Goal: Information Seeking & Learning: Learn about a topic

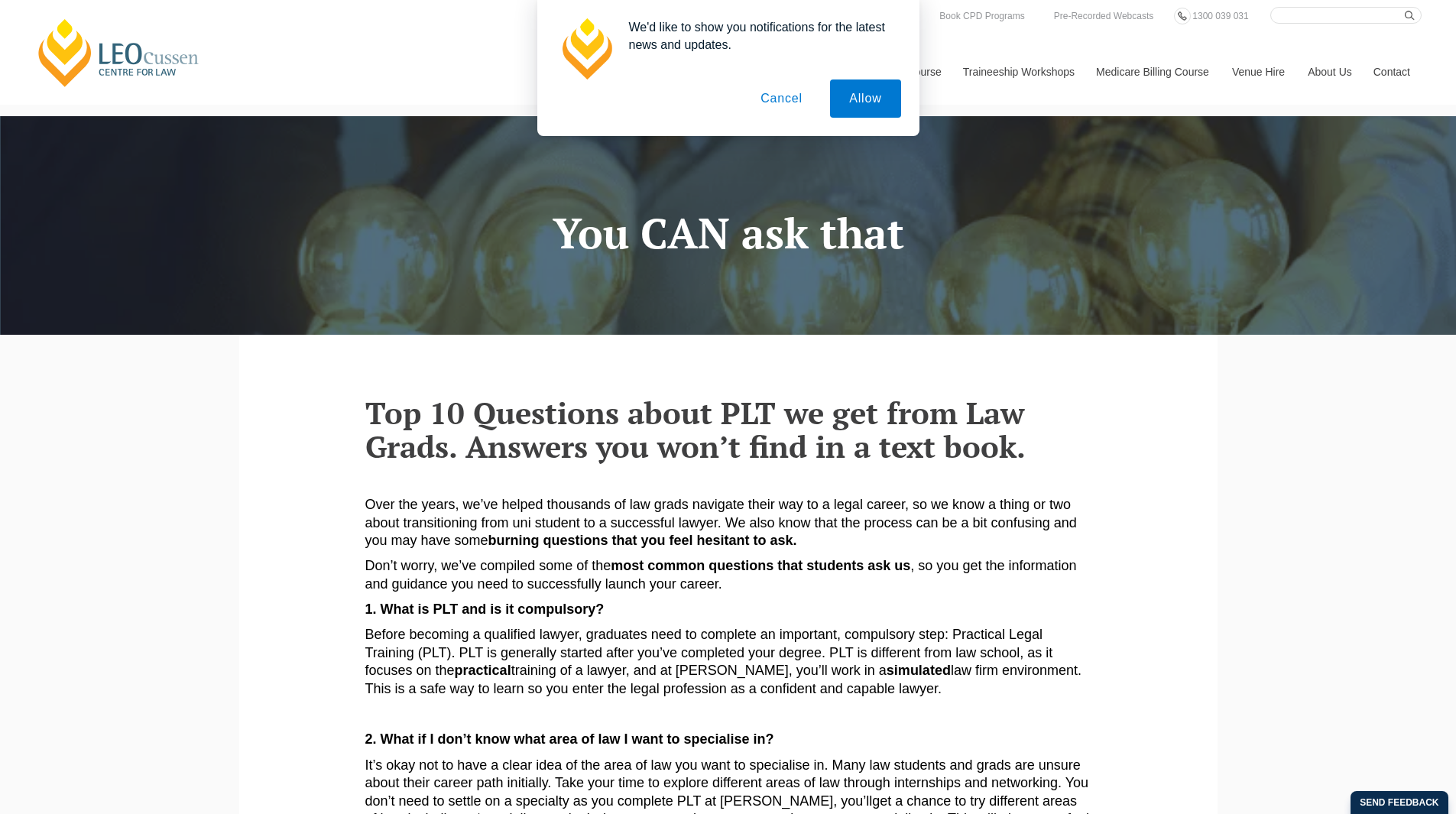
drag, startPoint x: 884, startPoint y: 96, endPoint x: 864, endPoint y: 96, distance: 20.0
click at [884, 96] on button "Allow" at bounding box center [865, 98] width 71 height 38
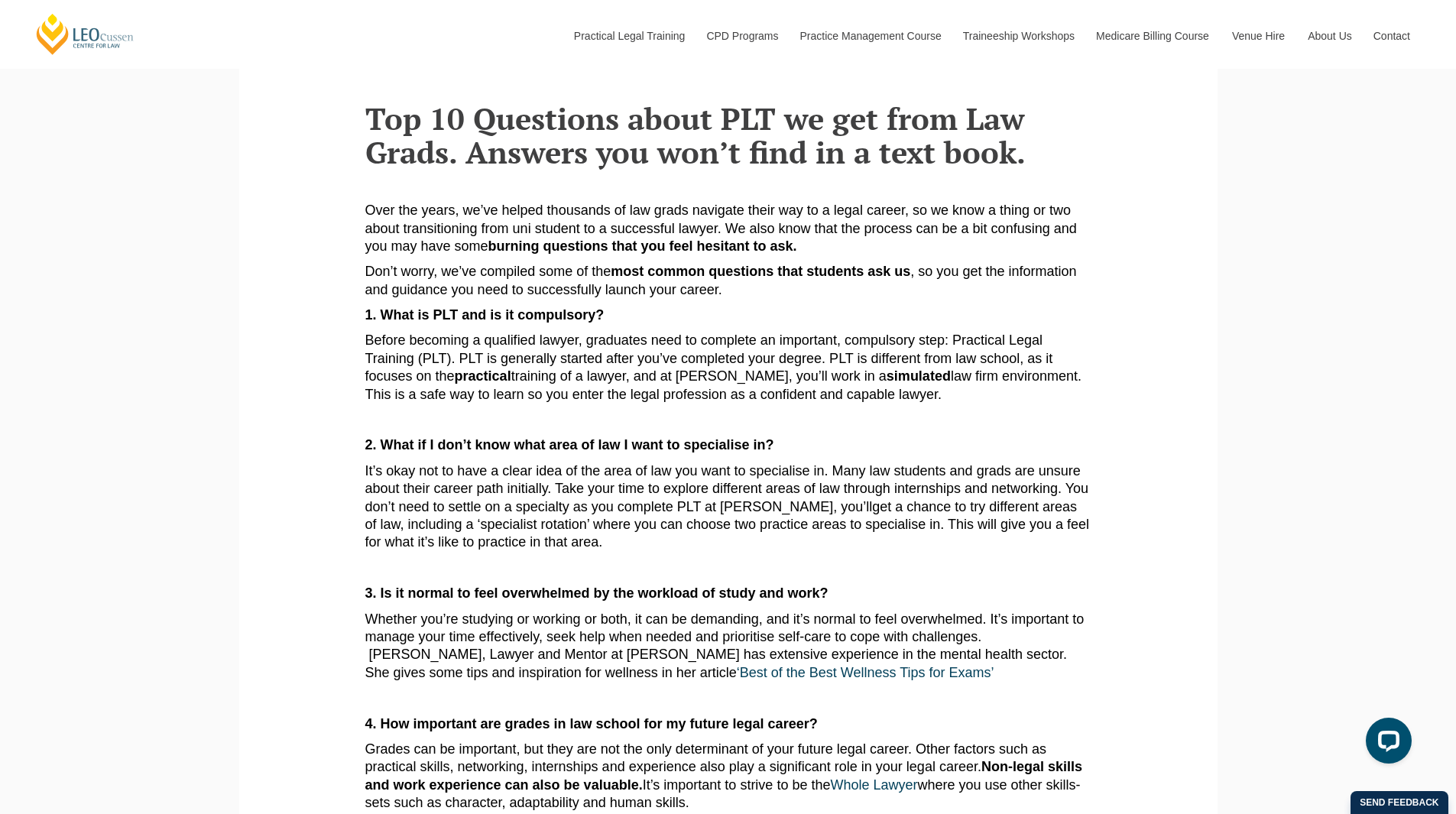
scroll to position [382, 0]
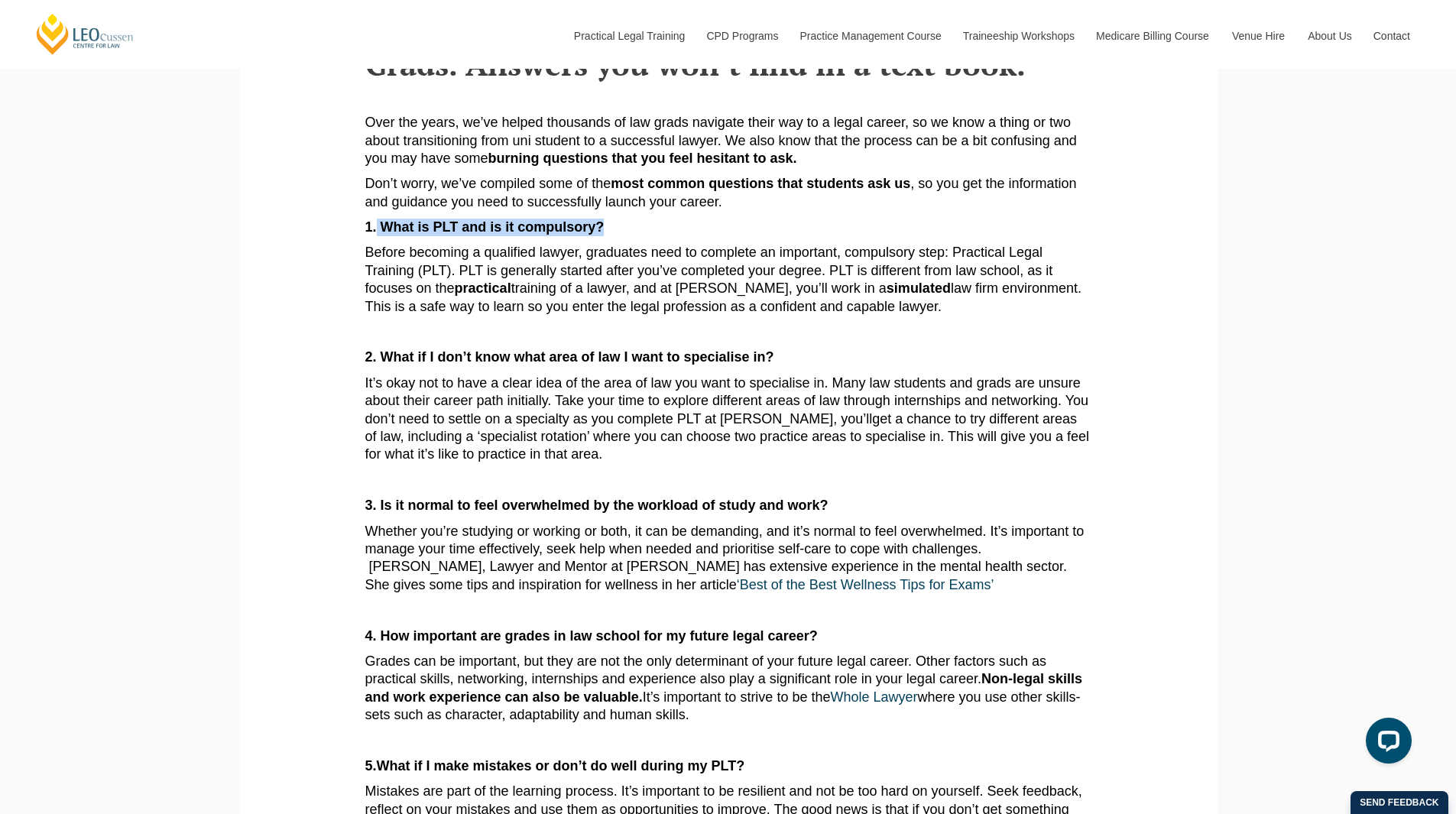
drag, startPoint x: 378, startPoint y: 226, endPoint x: 649, endPoint y: 227, distance: 271.0
click at [649, 227] on p "1. What is PLT and is it compulsory?" at bounding box center [728, 227] width 726 height 18
copy strong "What is PLT and is it compulsory?"
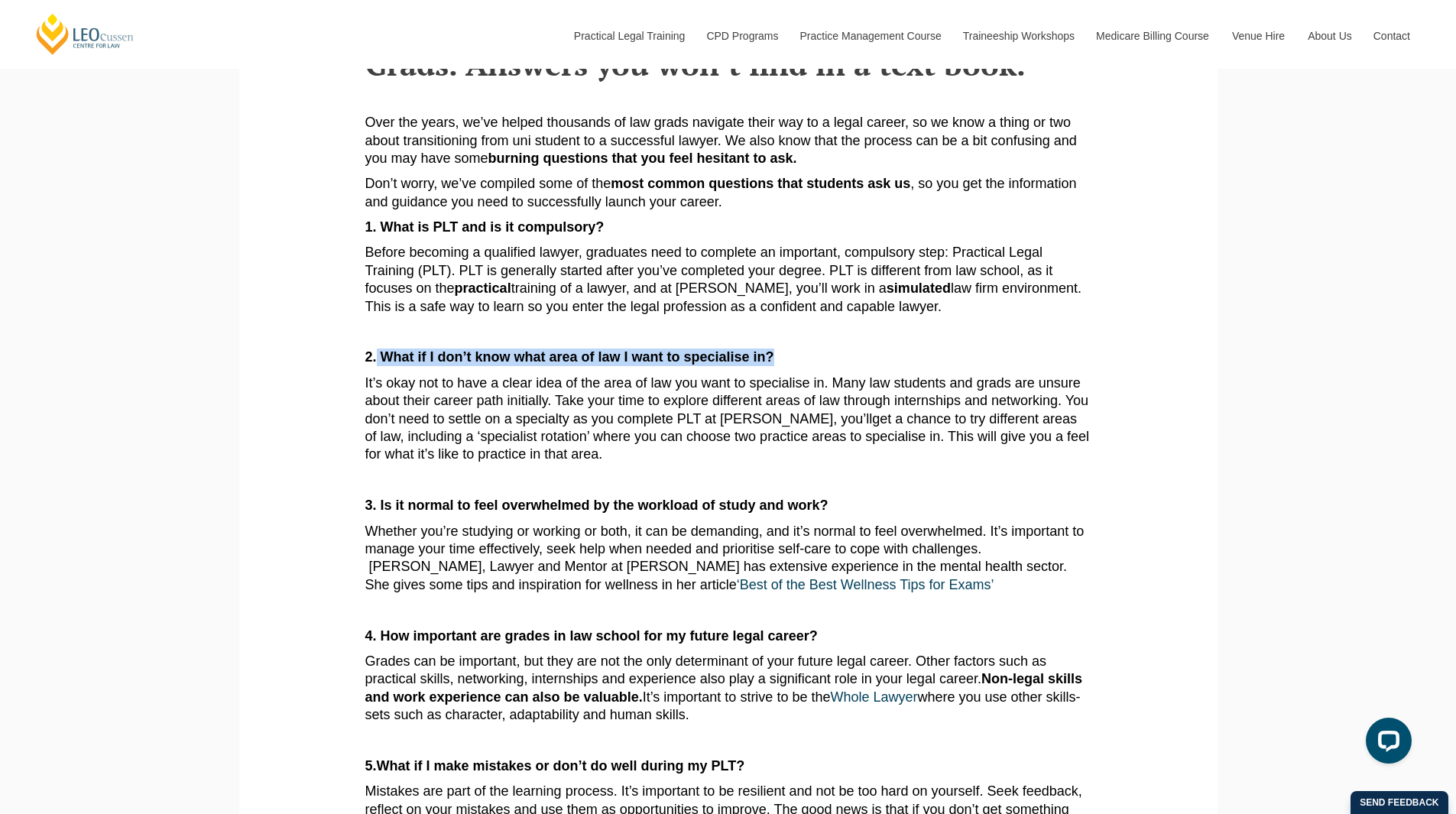
drag, startPoint x: 378, startPoint y: 360, endPoint x: 905, endPoint y: 354, distance: 527.0
click at [905, 354] on p "2. What if I don’t know what area of law I want to specialise in?" at bounding box center [728, 357] width 726 height 18
copy strong "What if I don’t know what area of law I want to specialise in?"
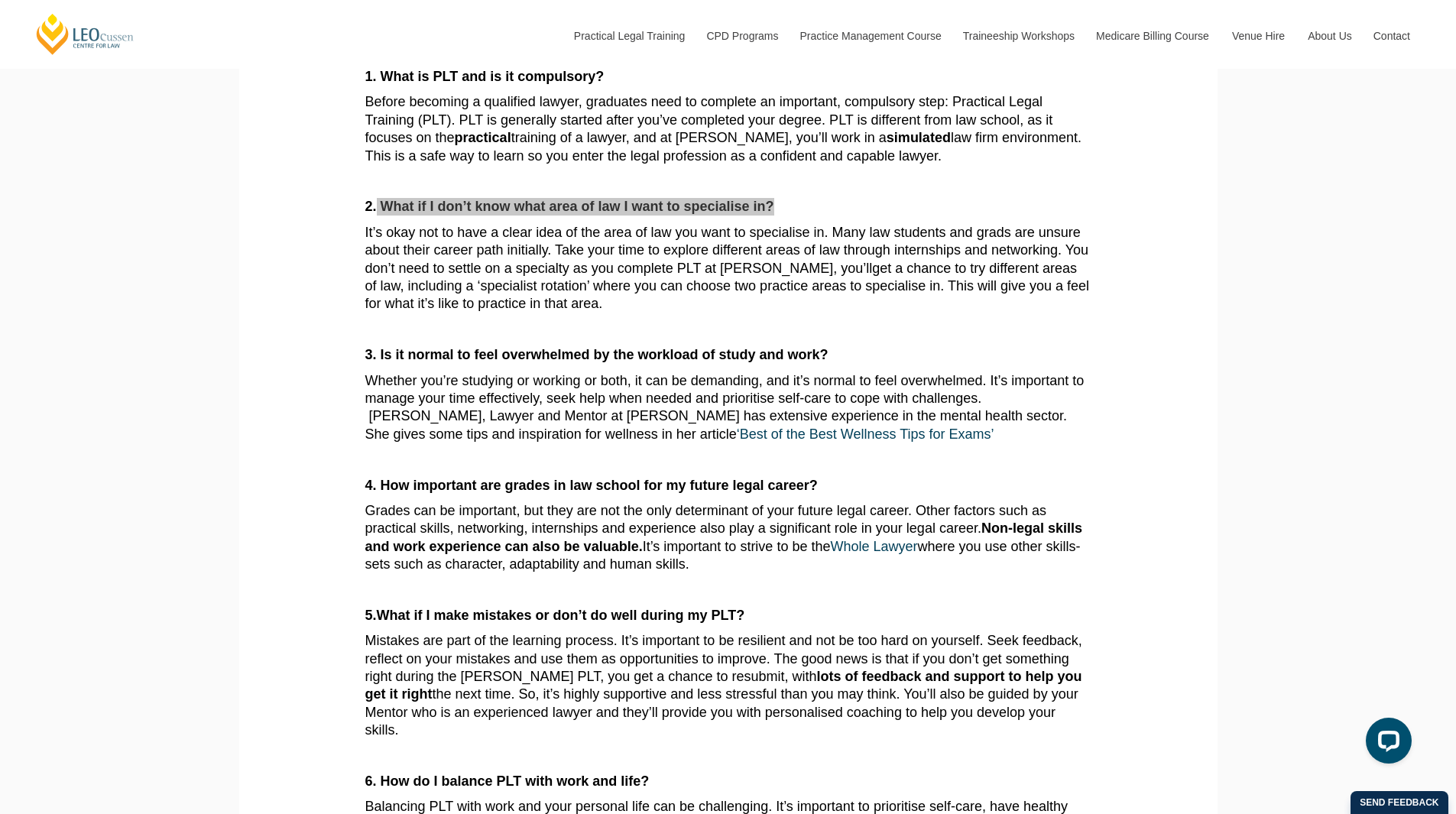
scroll to position [611, 0]
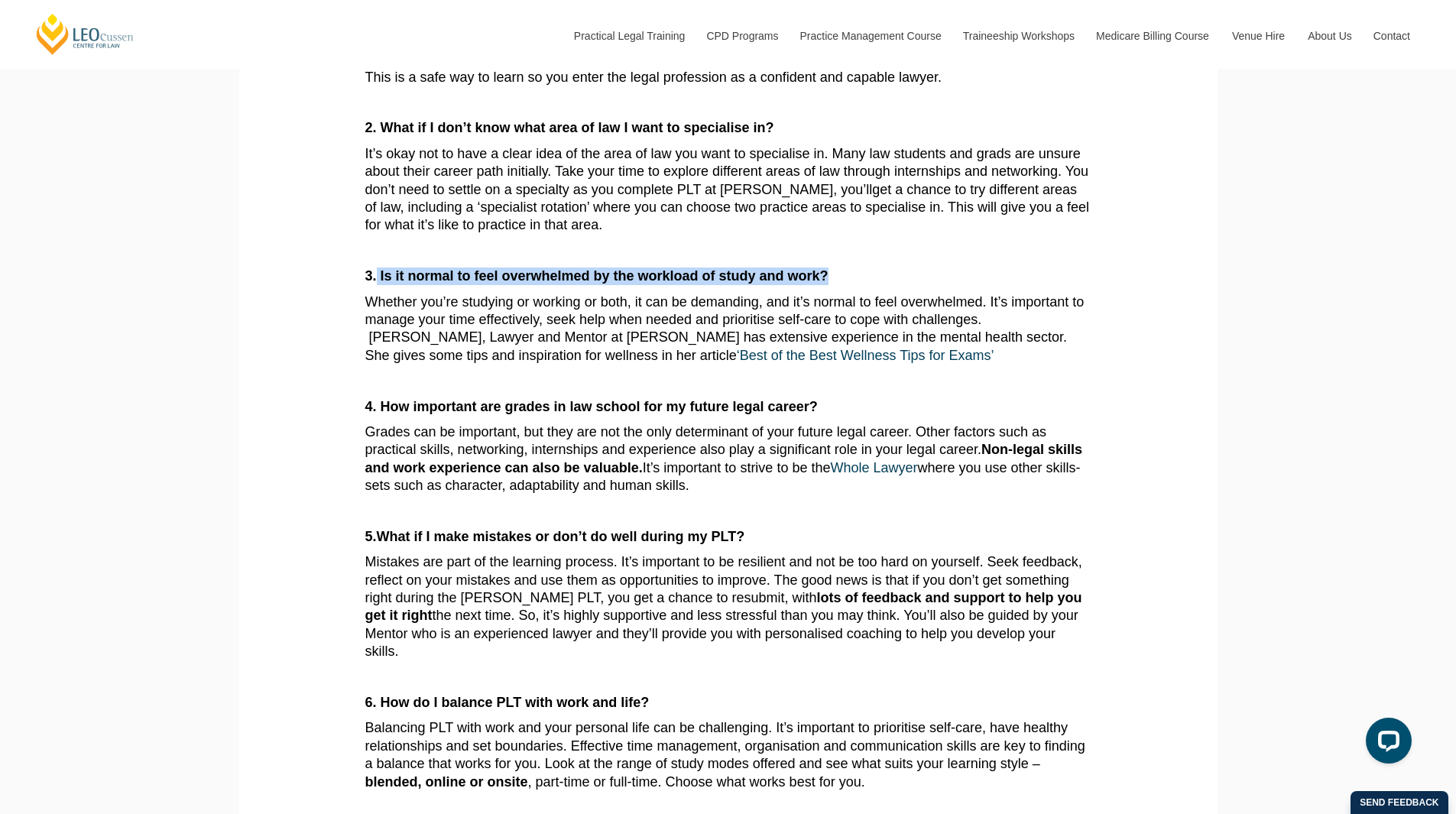
drag, startPoint x: 377, startPoint y: 276, endPoint x: 912, endPoint y: 276, distance: 535.0
click at [912, 276] on p "3. Is it normal to feel overwhelmed by the workload of study and work?" at bounding box center [728, 277] width 726 height 18
copy strong "Is it normal to feel overwhelmed by the workload of study and work?"
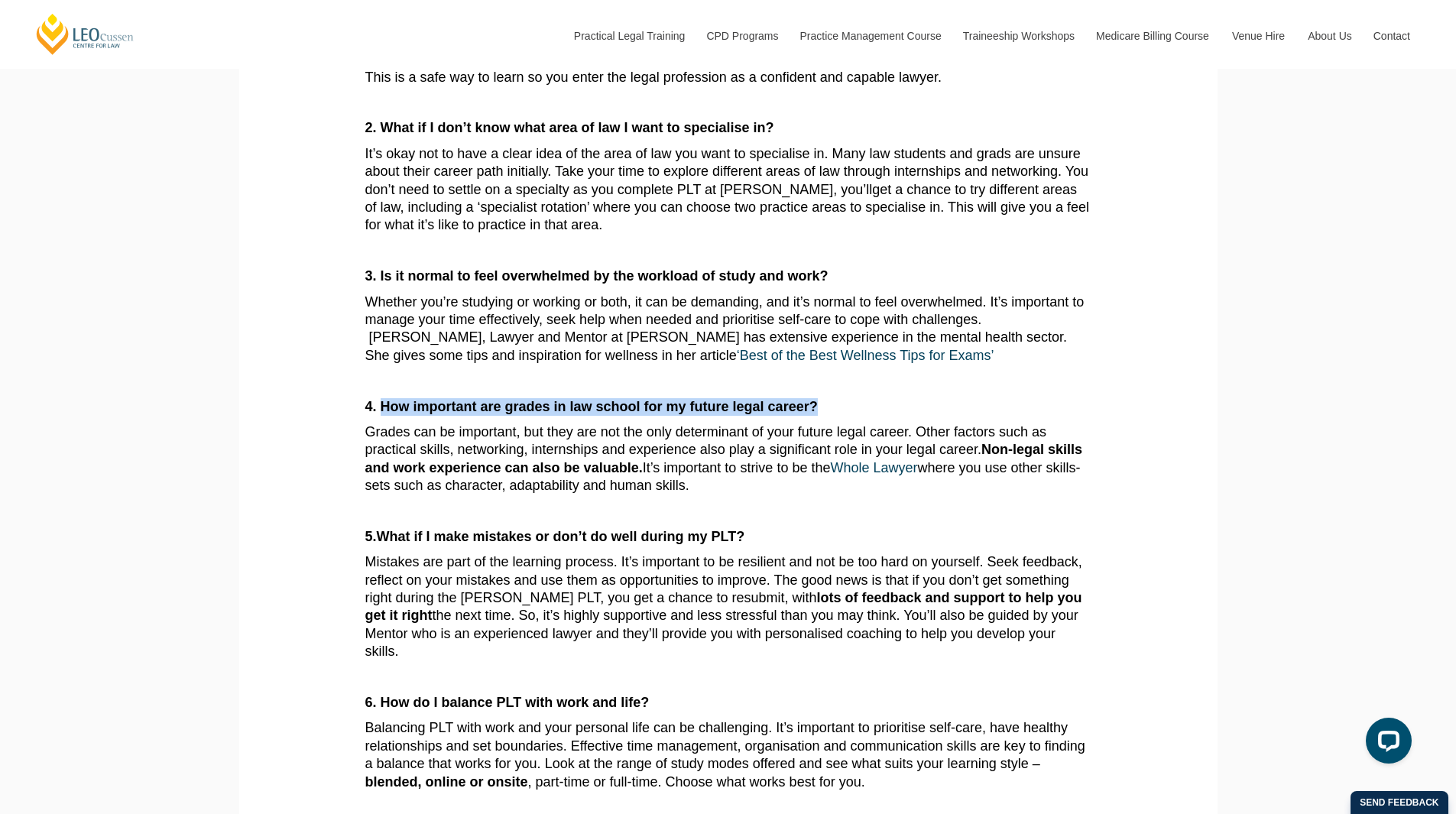
drag, startPoint x: 380, startPoint y: 406, endPoint x: 936, endPoint y: 406, distance: 556.0
click at [936, 406] on p "4. How important are grades in law school for my future legal career?" at bounding box center [728, 407] width 726 height 18
copy strong "How important are grades in law school for my future legal career?"
drag, startPoint x: 379, startPoint y: 540, endPoint x: 912, endPoint y: 528, distance: 533.1
click at [912, 528] on article "Top 10 Questions about PLT we get from Law Grads. Answers you won’t find in a t…" at bounding box center [728, 530] width 726 height 1492
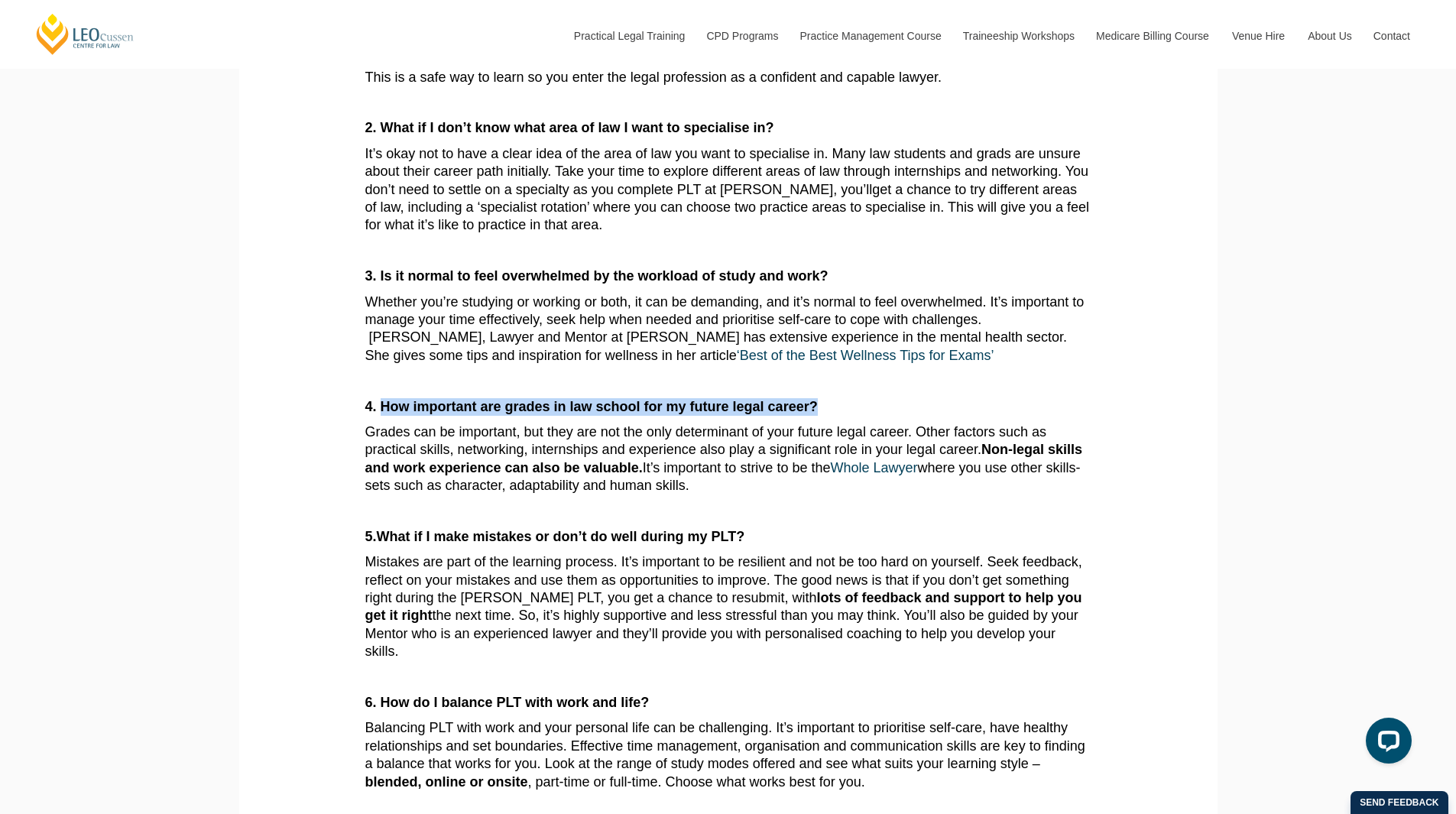
copy strong "What if I make mistakes or don’t do well during my PLT?"
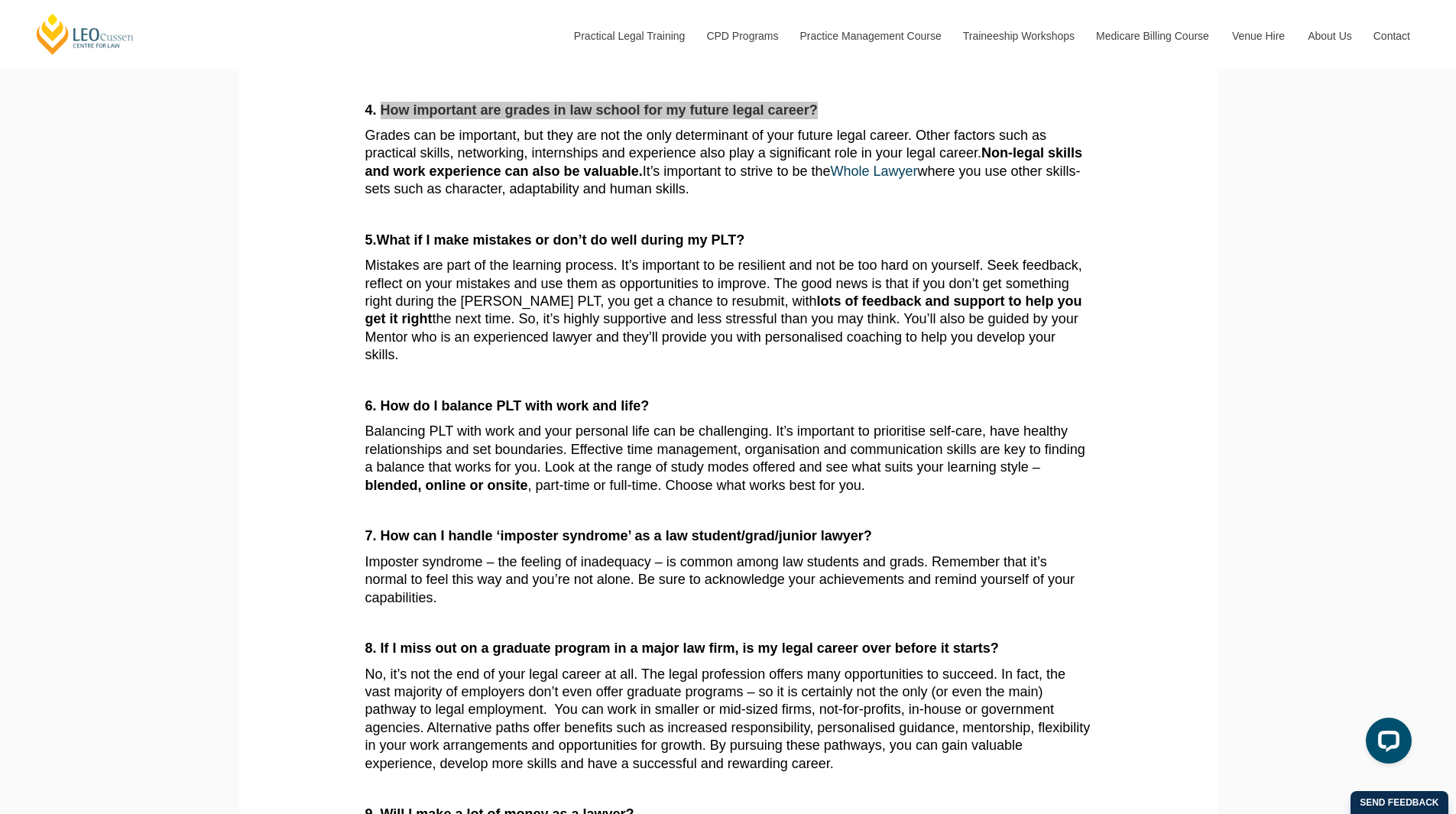
scroll to position [917, 0]
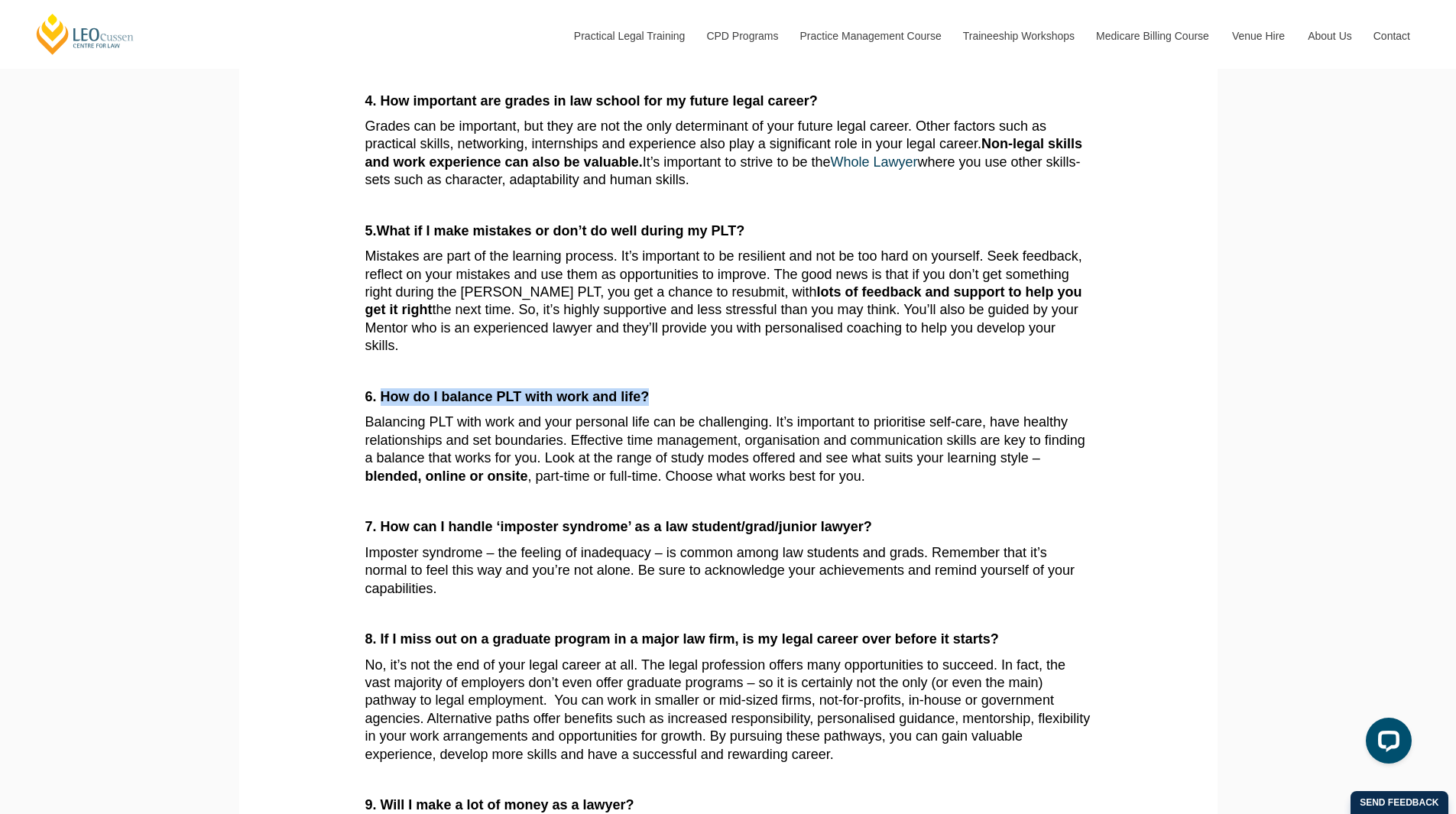
drag, startPoint x: 379, startPoint y: 401, endPoint x: 747, endPoint y: 400, distance: 368.0
click at [747, 400] on p "6. How do I balance PLT with work and life?" at bounding box center [728, 397] width 726 height 18
copy strong "How do I balance PLT with work and life?"
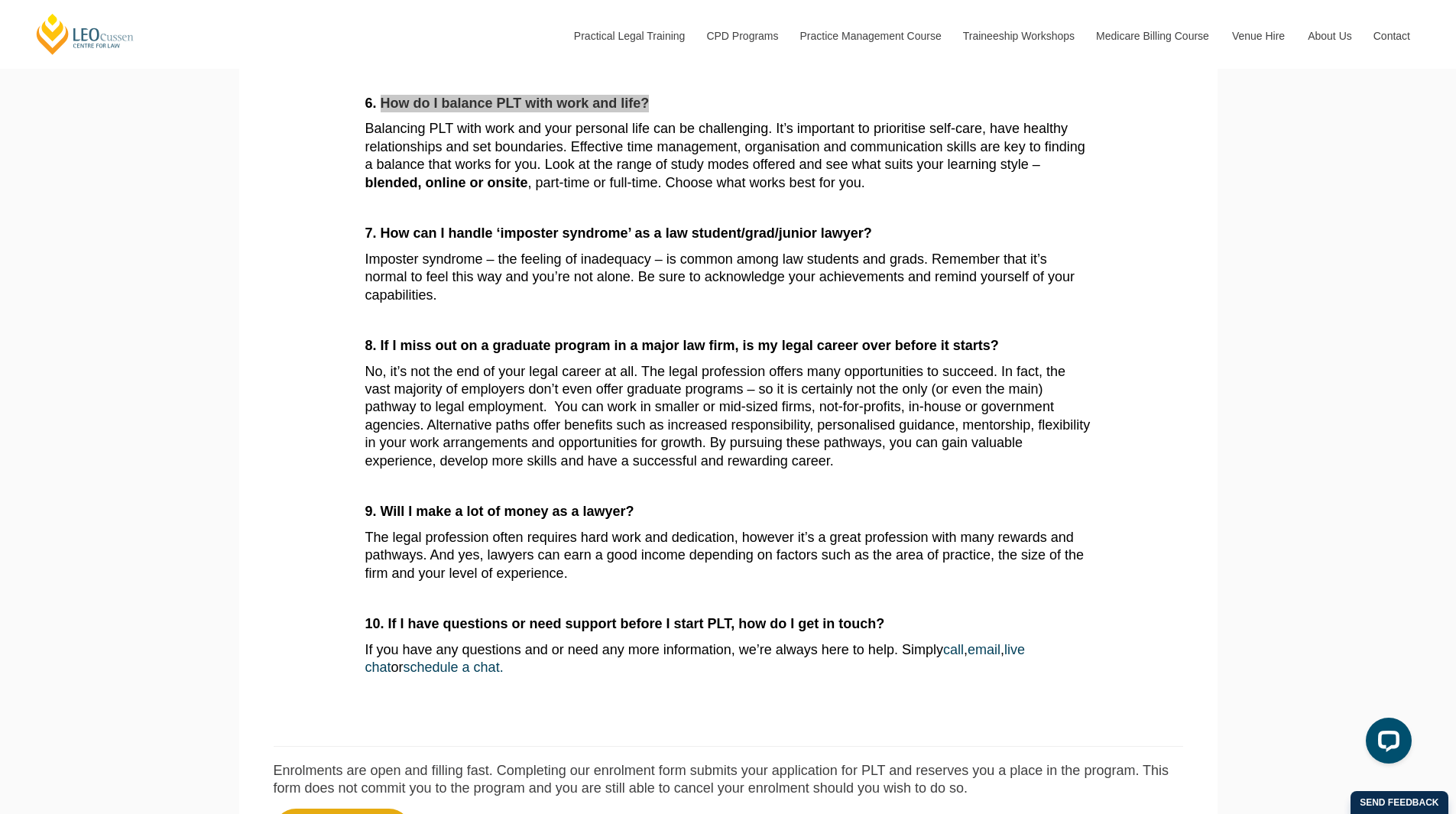
scroll to position [1223, 0]
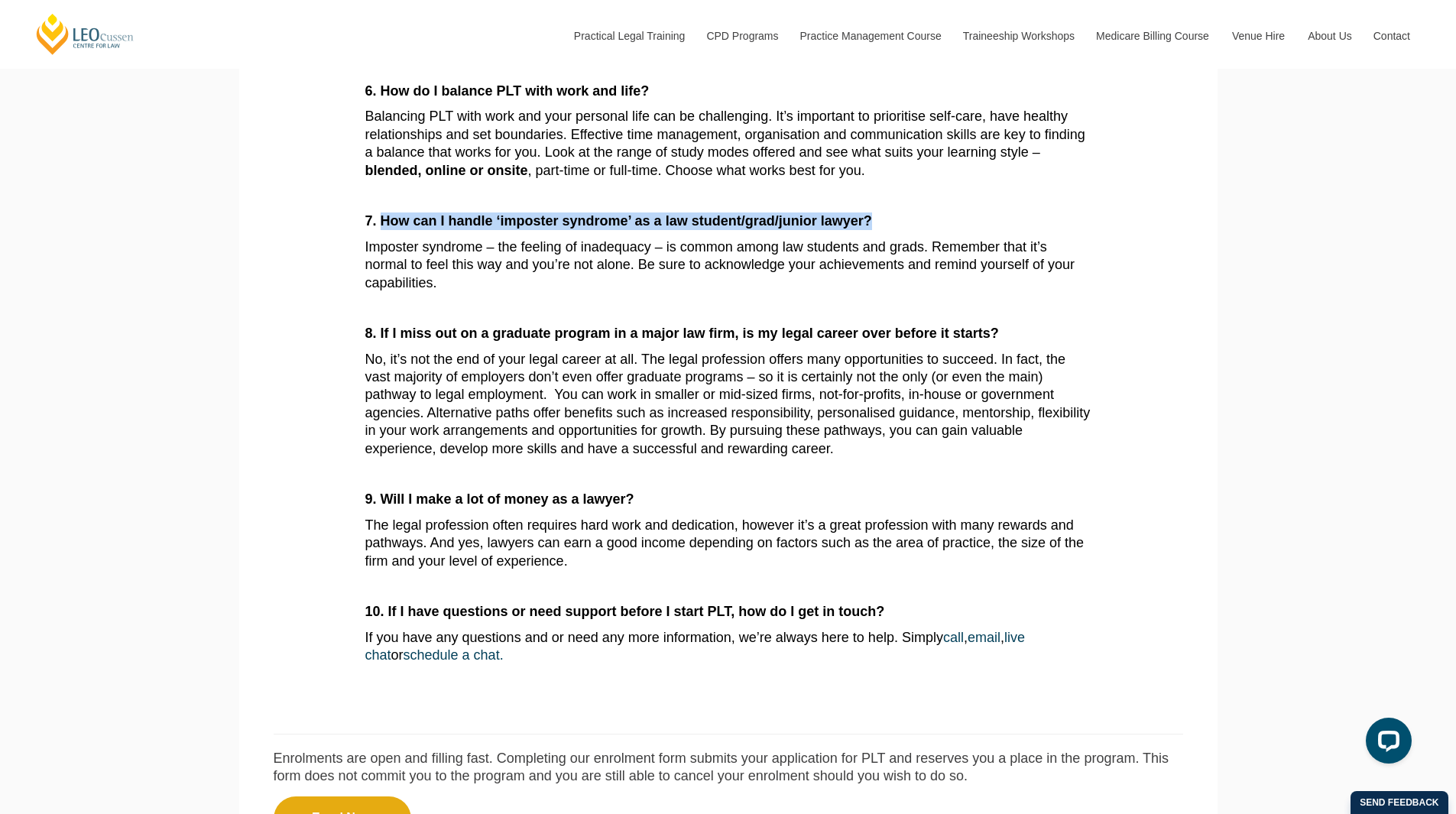
drag, startPoint x: 382, startPoint y: 222, endPoint x: 1012, endPoint y: 217, distance: 630.0
click at [1012, 217] on p "7. How can I handle ‘imposter syndrome’ as a law student/grad/junior lawyer?" at bounding box center [728, 222] width 726 height 18
copy strong "How can I handle ‘imposter syndrome’ as a law student/grad/junior lawyer?"
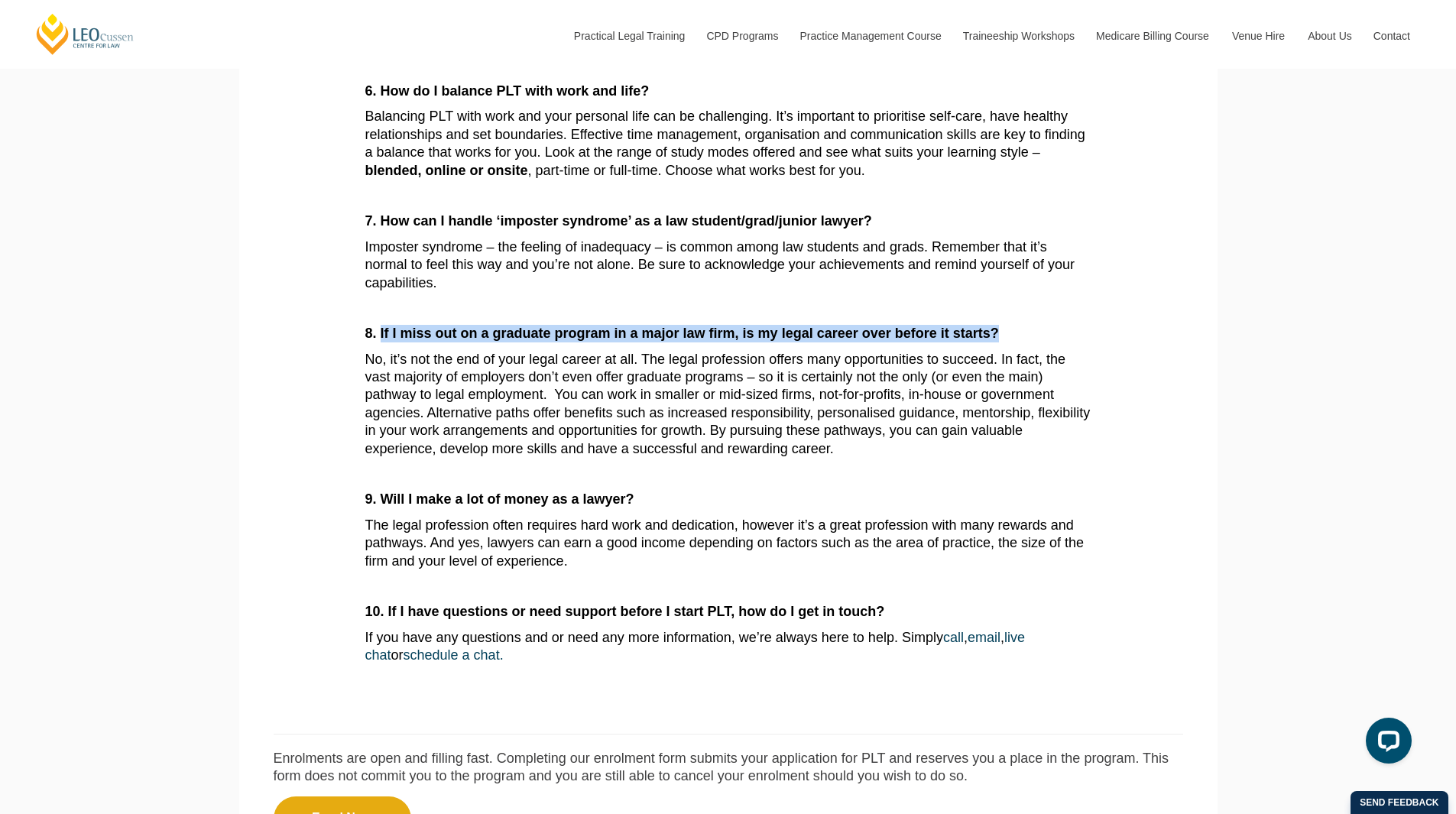
drag, startPoint x: 379, startPoint y: 334, endPoint x: 1108, endPoint y: 330, distance: 729.0
copy strong "If I miss out on a graduate program in a major law firm, is my legal career ove…"
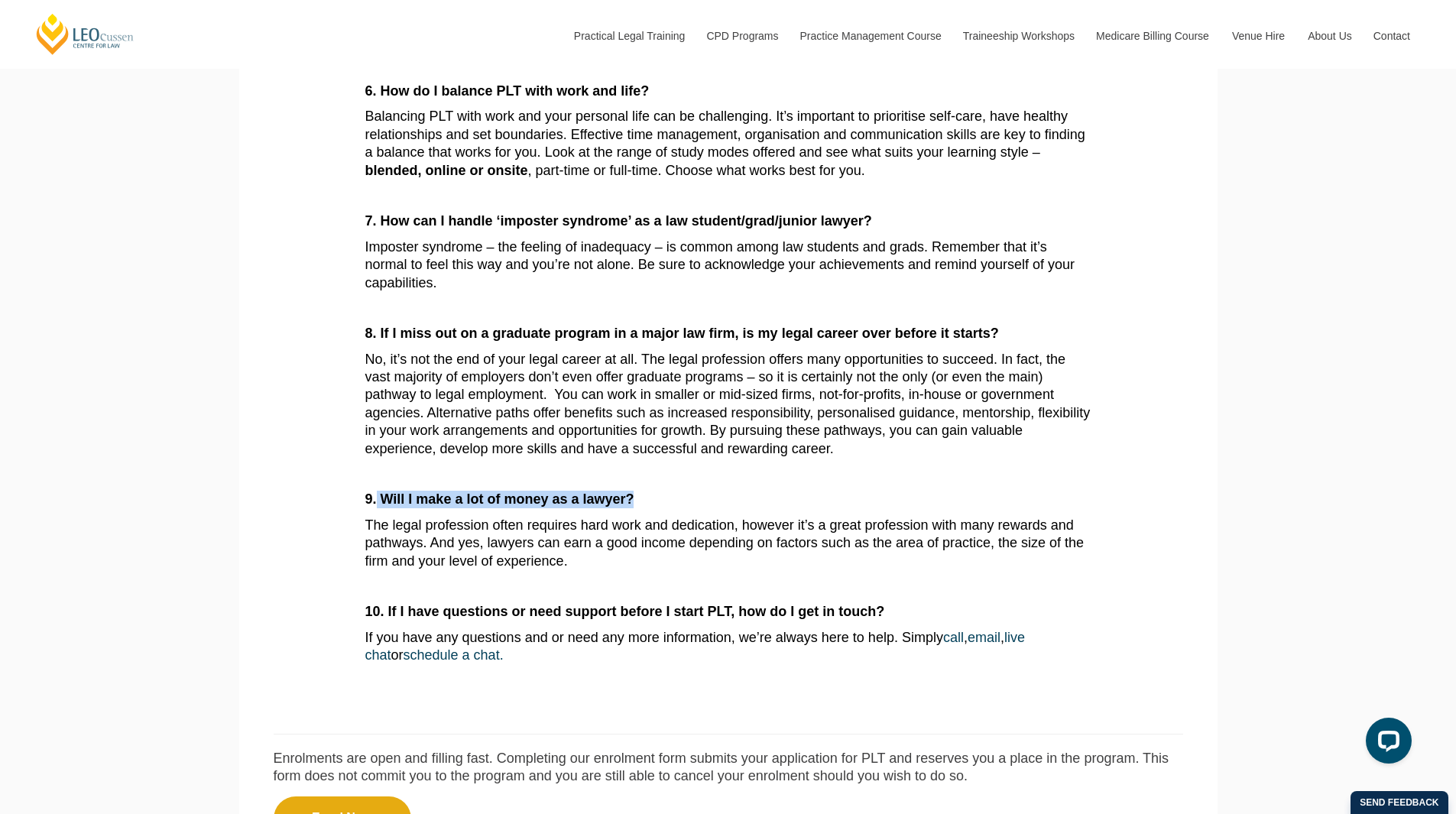
drag, startPoint x: 375, startPoint y: 506, endPoint x: 739, endPoint y: 502, distance: 364.0
click at [739, 502] on p "9. Will I make a lot of money as a lawyer?" at bounding box center [728, 500] width 726 height 18
copy strong "Will I make a lot of money as a lawyer?"
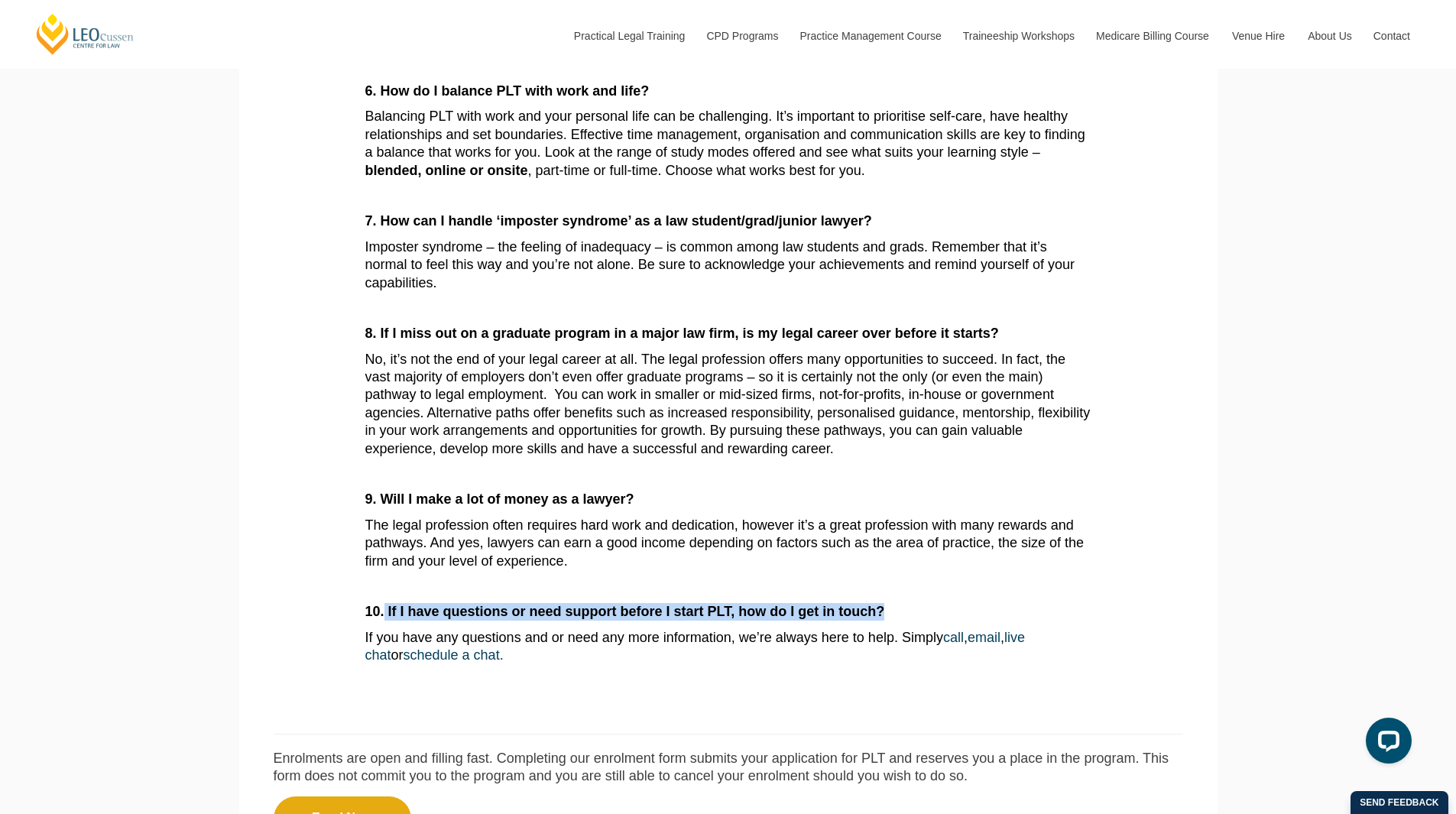
drag, startPoint x: 386, startPoint y: 613, endPoint x: 1080, endPoint y: 614, distance: 694.0
click at [1080, 614] on p "10. If I have questions or need support before I start PLT, how do I get in tou…" at bounding box center [728, 612] width 726 height 18
copy strong "If I have questions or need support before I start PLT, how do I get in touch?"
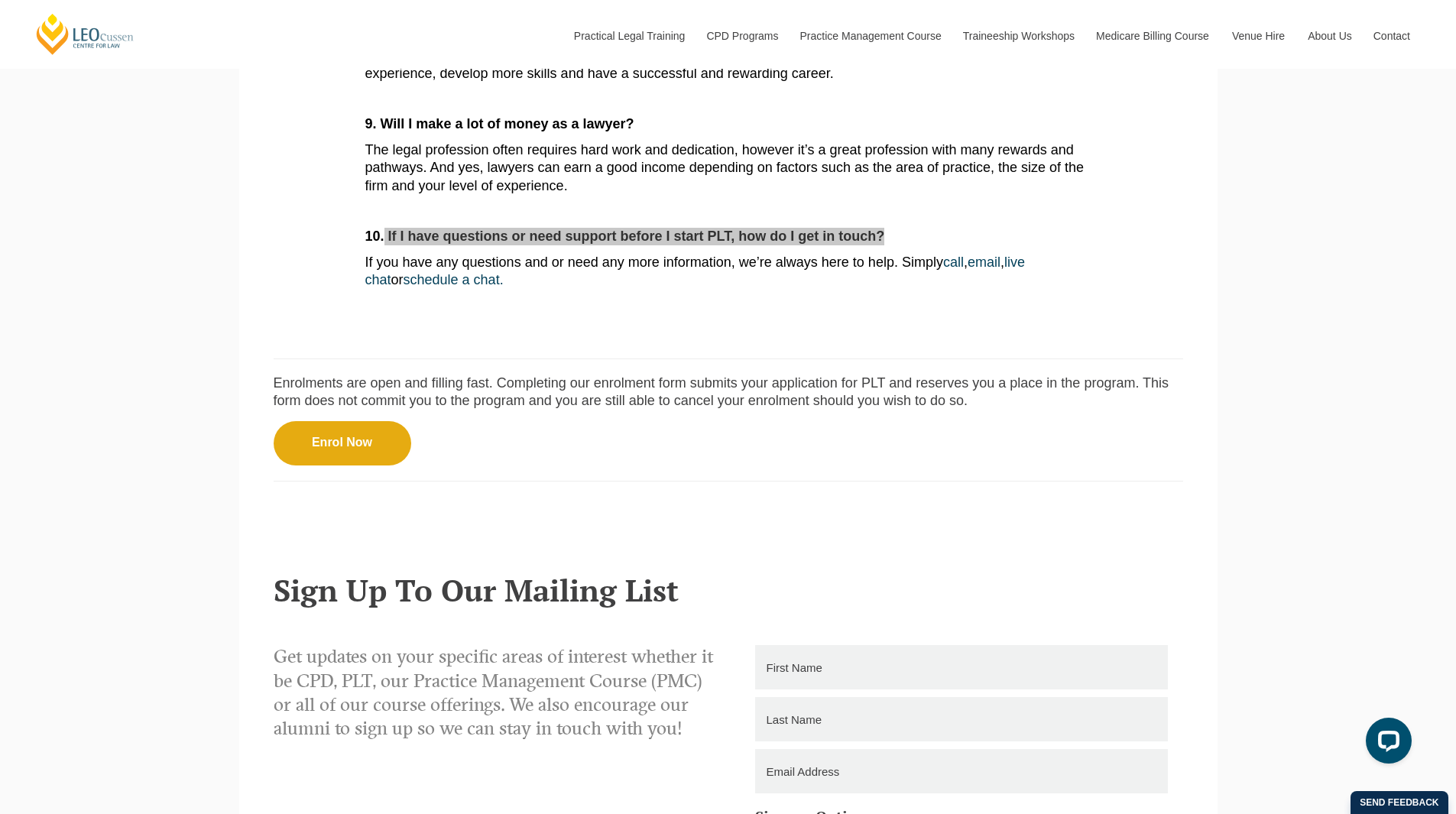
scroll to position [1682, 0]
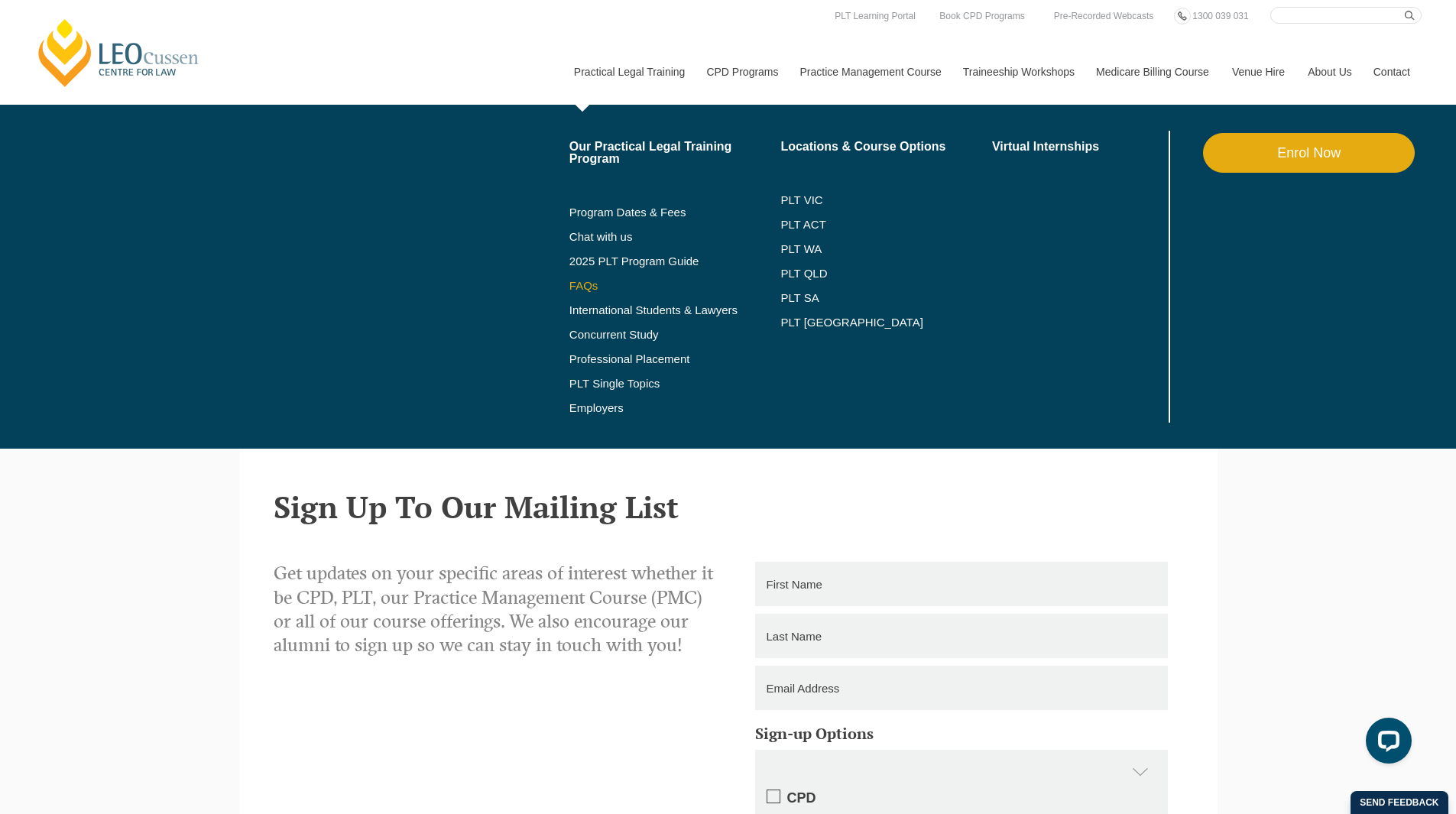
click at [581, 280] on link "FAQs" at bounding box center [675, 286] width 212 height 12
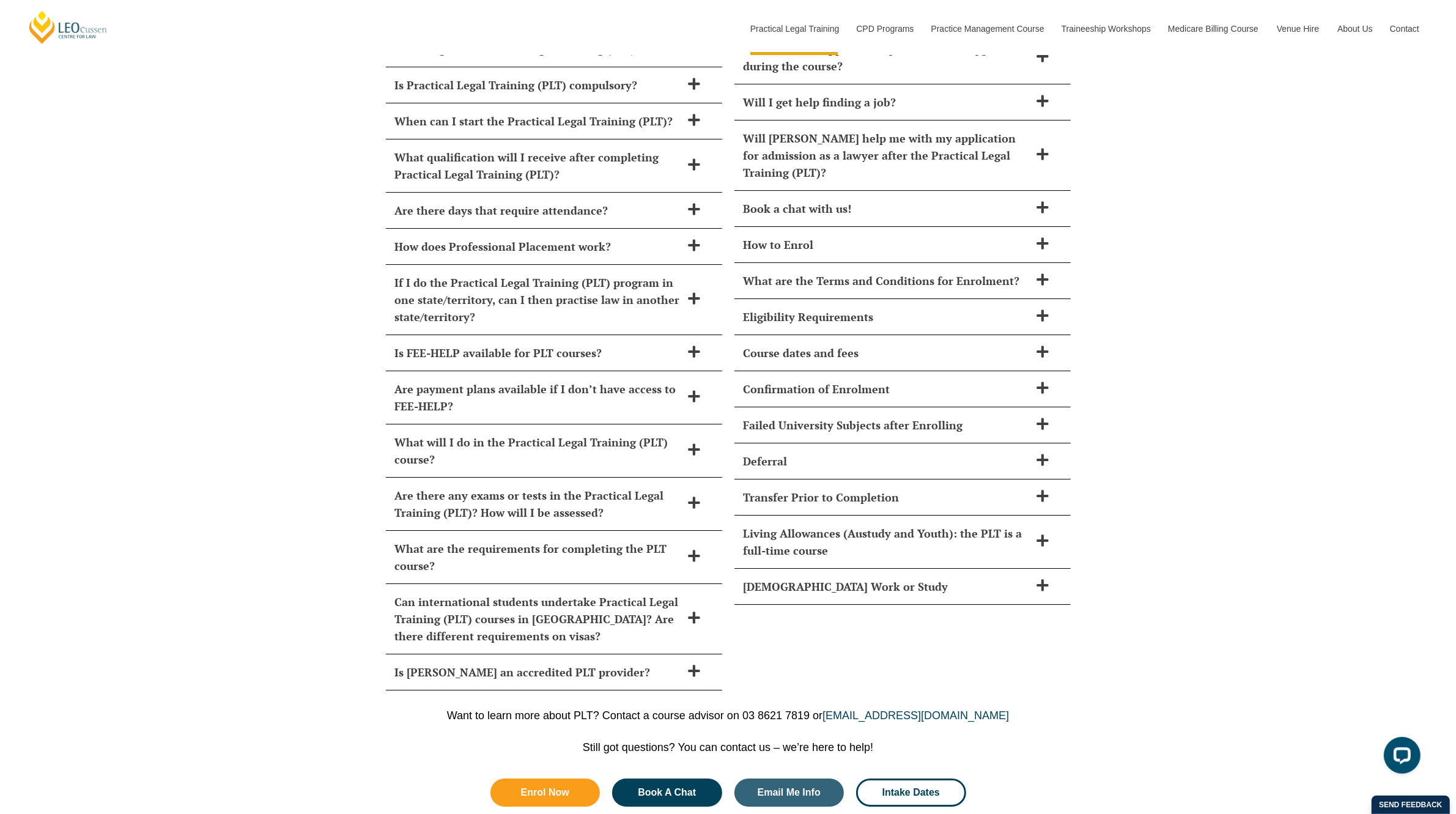
scroll to position [5246, 0]
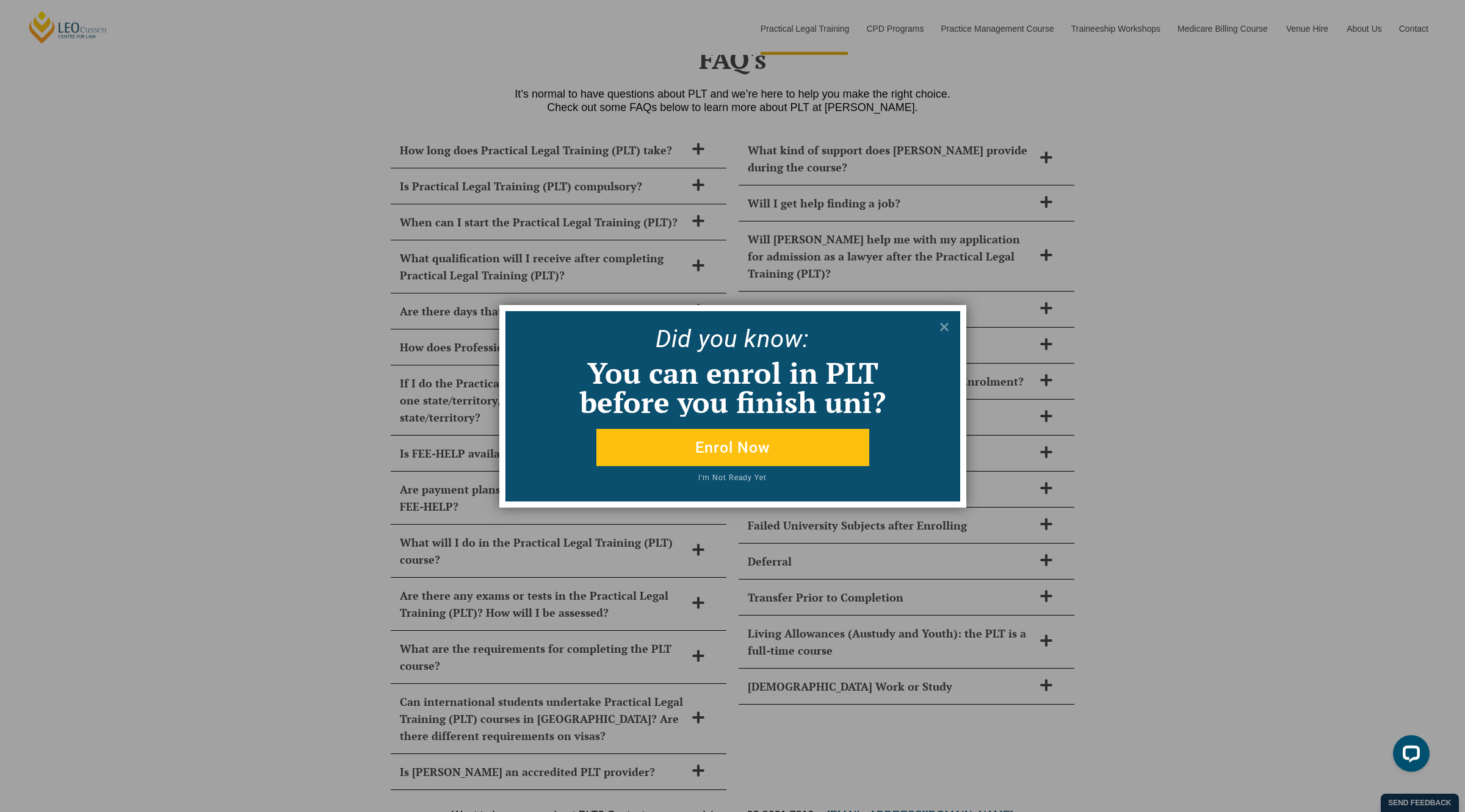
drag, startPoint x: 171, startPoint y: 139, endPoint x: 178, endPoint y: 134, distance: 8.6
click at [174, 136] on div "Did yo u know: You can enrol in PLT before you finish uni? Enrol Now I'm Not Re…" at bounding box center [732, 406] width 1465 height 812
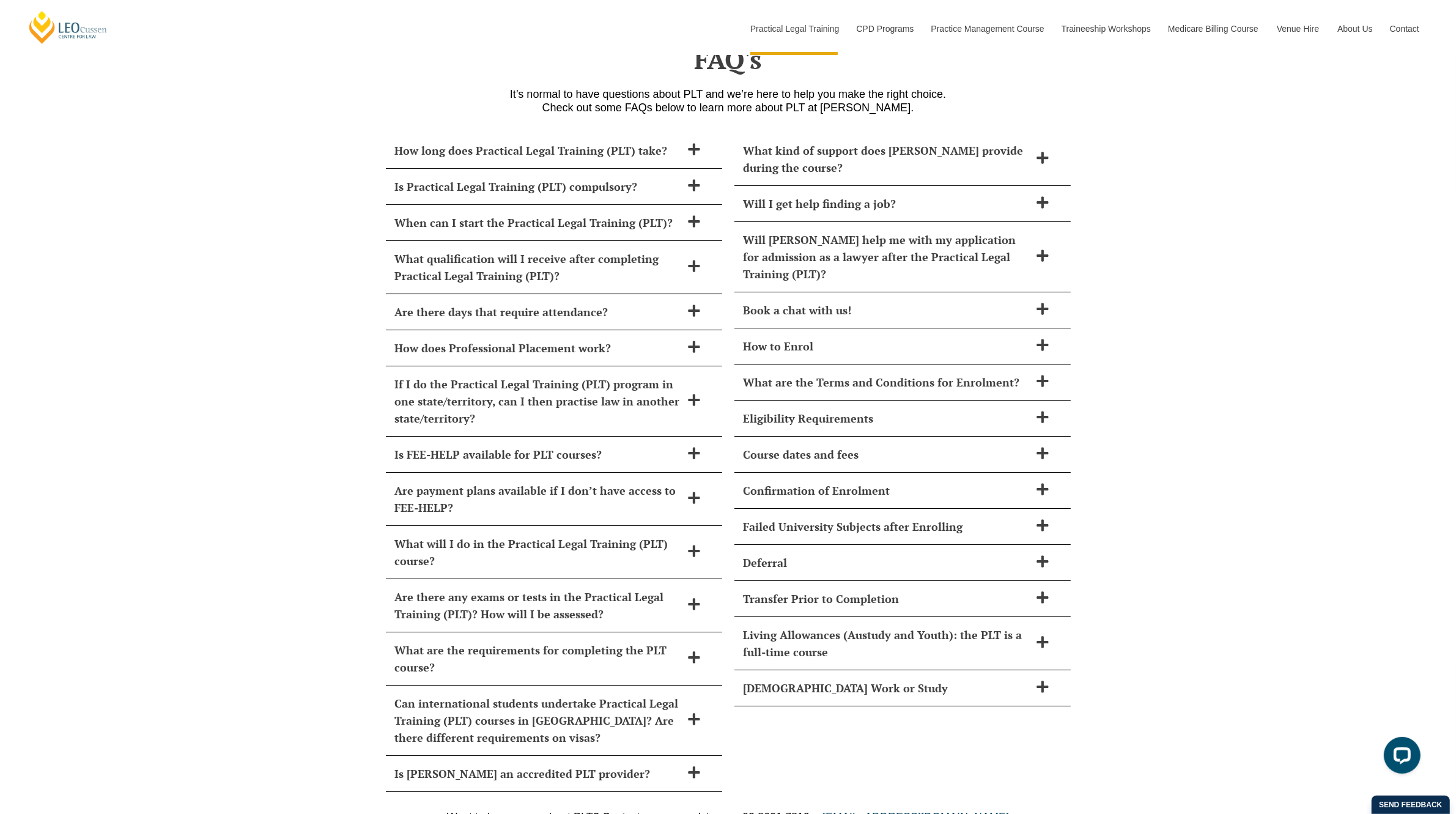
click at [279, 186] on div "How long does Practical Legal Training (PLT) take? [PERSON_NAME] PLT course can…" at bounding box center [728, 463] width 1456 height 684
